Goal: Task Accomplishment & Management: Complete application form

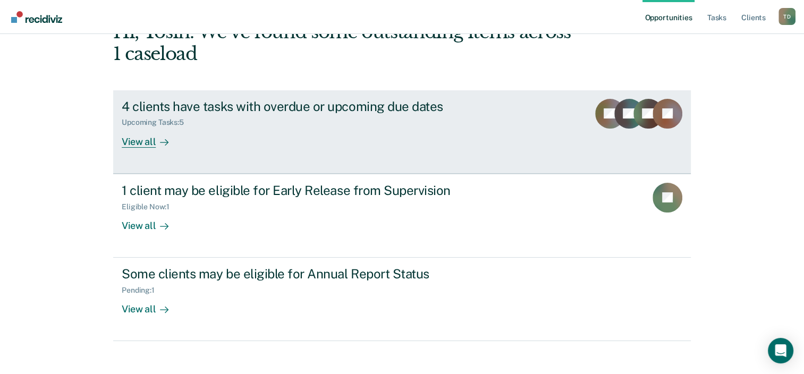
scroll to position [77, 0]
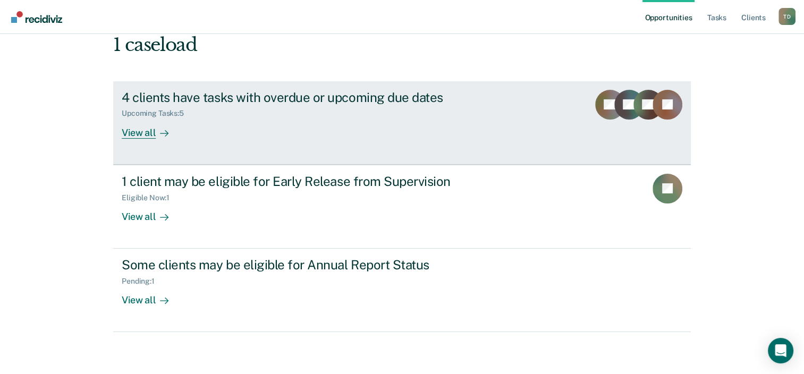
click at [304, 96] on div "4 clients have tasks with overdue or upcoming due dates" at bounding box center [308, 97] width 373 height 15
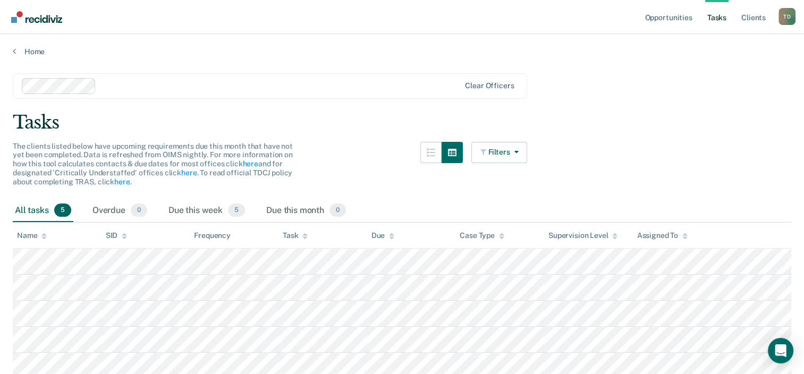
scroll to position [77, 0]
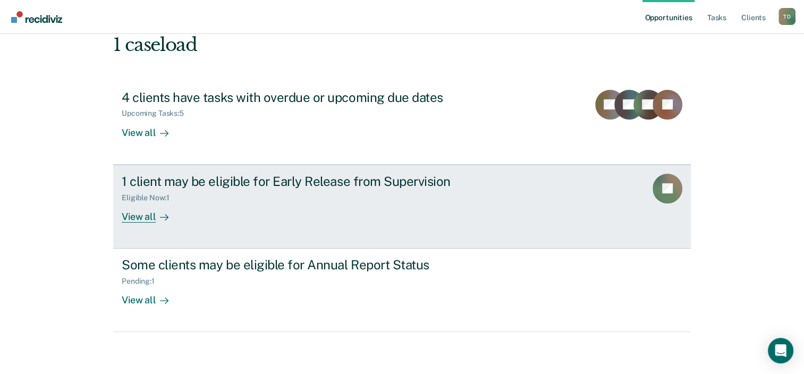
click at [143, 212] on div "View all" at bounding box center [151, 212] width 59 height 21
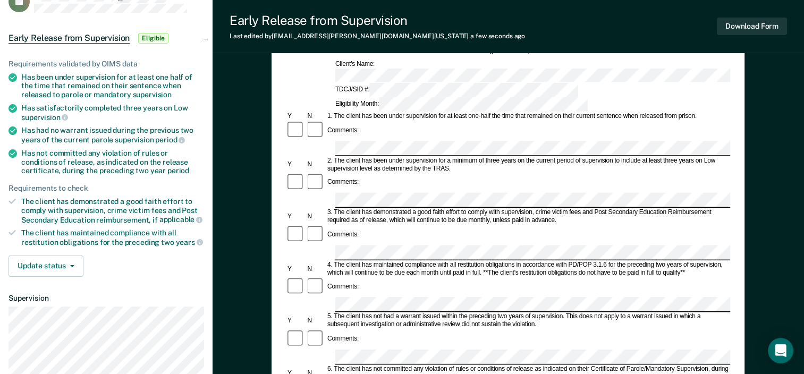
scroll to position [106, 0]
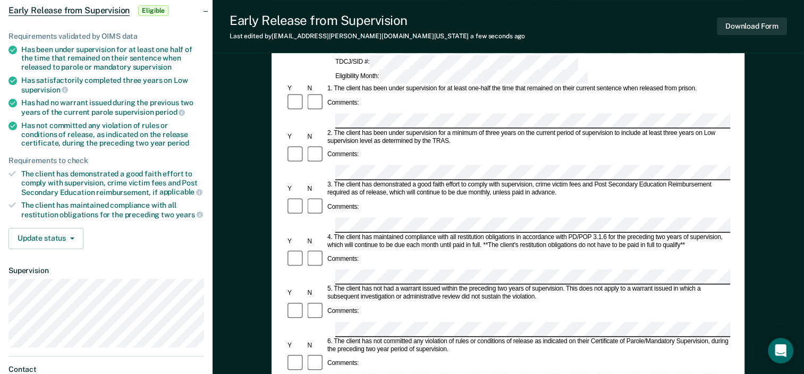
click at [344, 273] on form "Early Release from Supervision (ERS) Checklist, Recommendation, and Determinati…" at bounding box center [508, 381] width 444 height 770
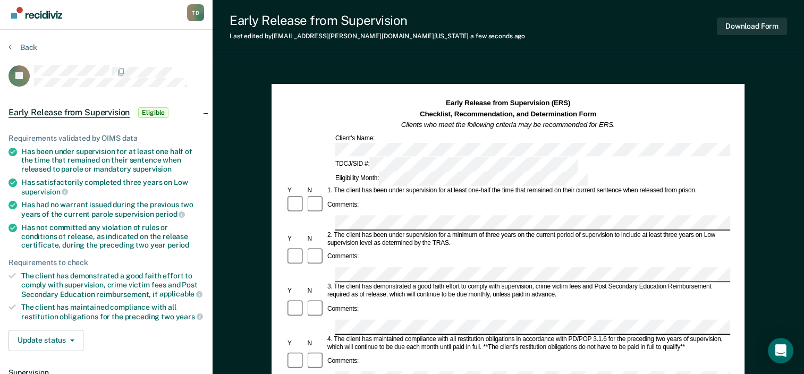
scroll to position [0, 0]
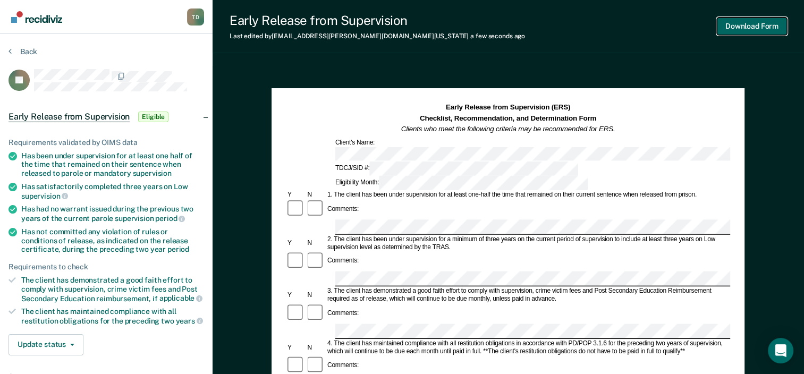
click at [752, 23] on button "Download Form" at bounding box center [752, 27] width 70 height 18
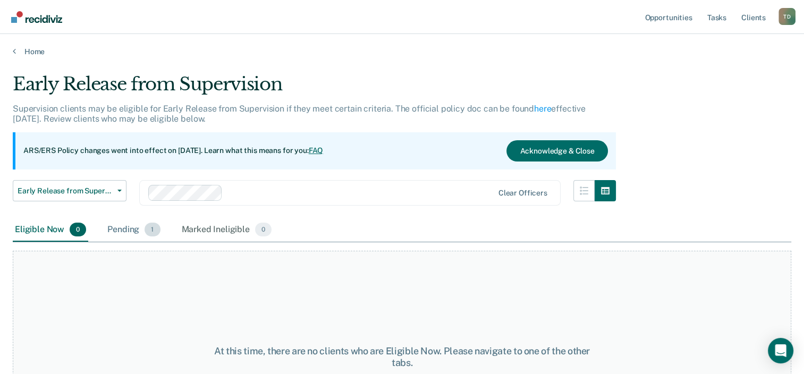
click at [136, 226] on div "Pending 1" at bounding box center [133, 229] width 57 height 23
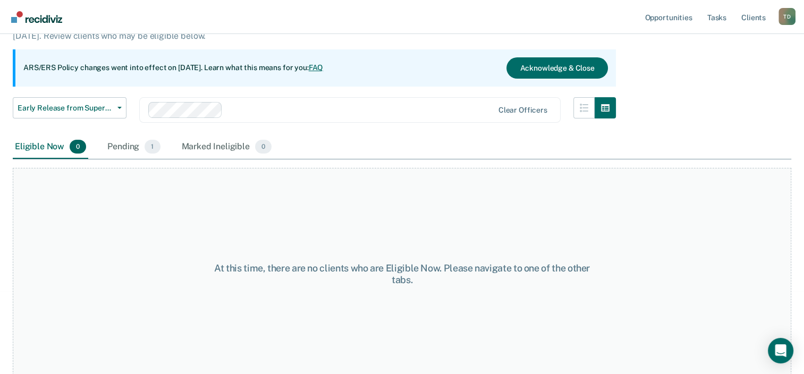
scroll to position [88, 0]
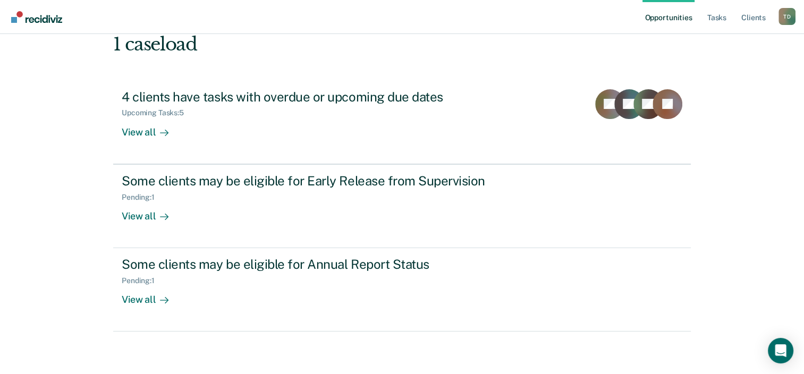
scroll to position [77, 0]
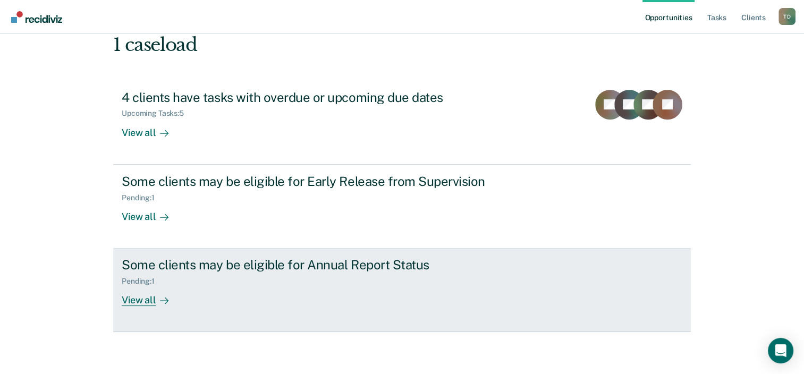
click at [150, 297] on div "View all" at bounding box center [151, 296] width 59 height 21
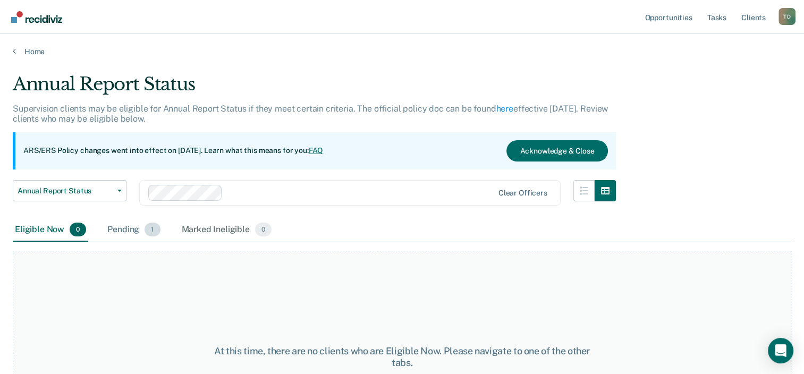
click at [134, 227] on div "Pending 1" at bounding box center [133, 229] width 57 height 23
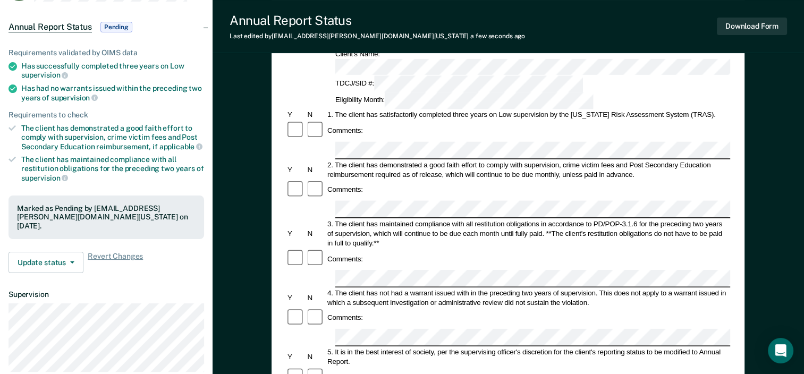
scroll to position [106, 0]
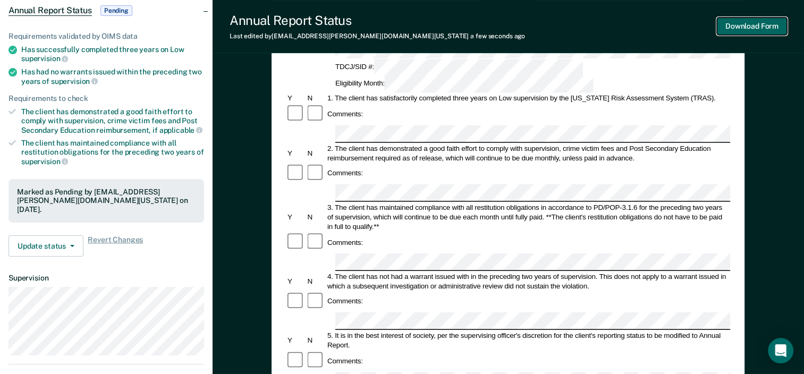
click at [760, 25] on button "Download Form" at bounding box center [752, 27] width 70 height 18
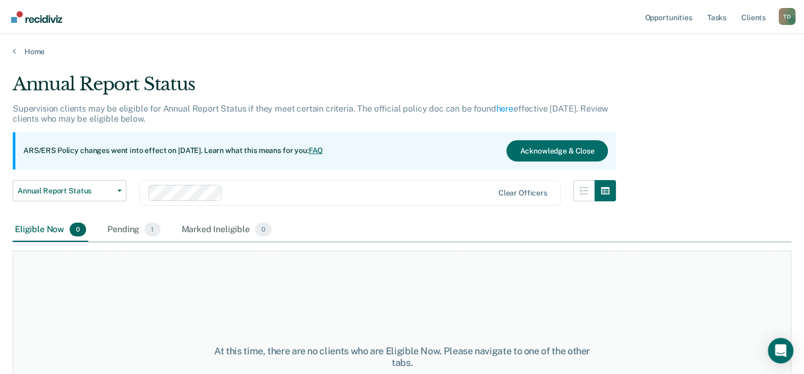
click at [786, 13] on div "T D" at bounding box center [786, 16] width 17 height 17
click at [720, 66] on link "Log Out" at bounding box center [744, 69] width 86 height 9
